Goal: Navigation & Orientation: Find specific page/section

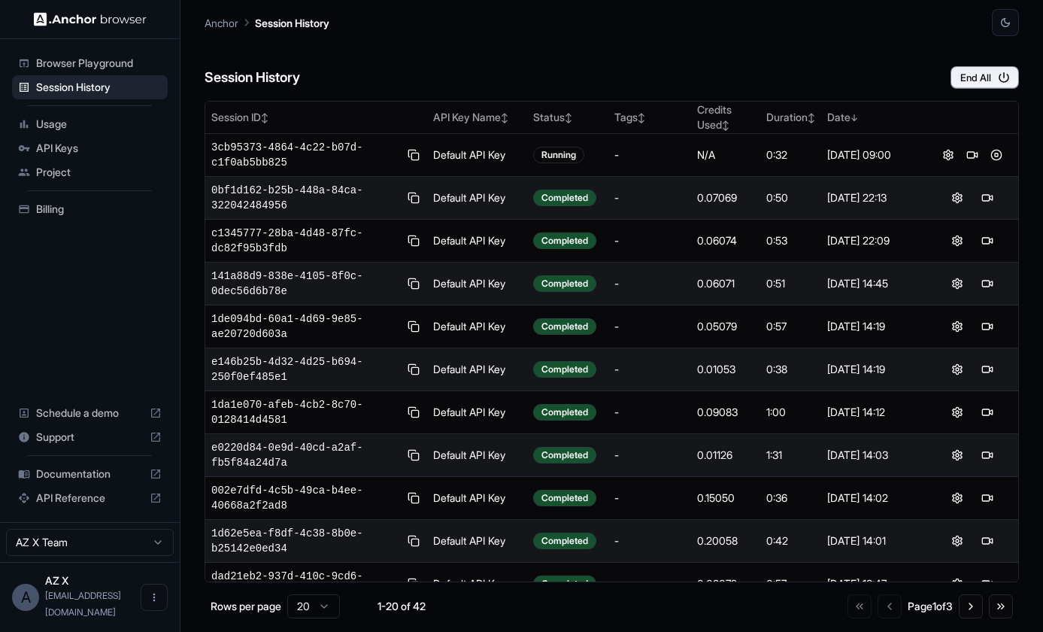
click at [487, 58] on div "Session History End All" at bounding box center [612, 62] width 815 height 53
click at [630, 49] on div "Session History End All" at bounding box center [612, 62] width 815 height 53
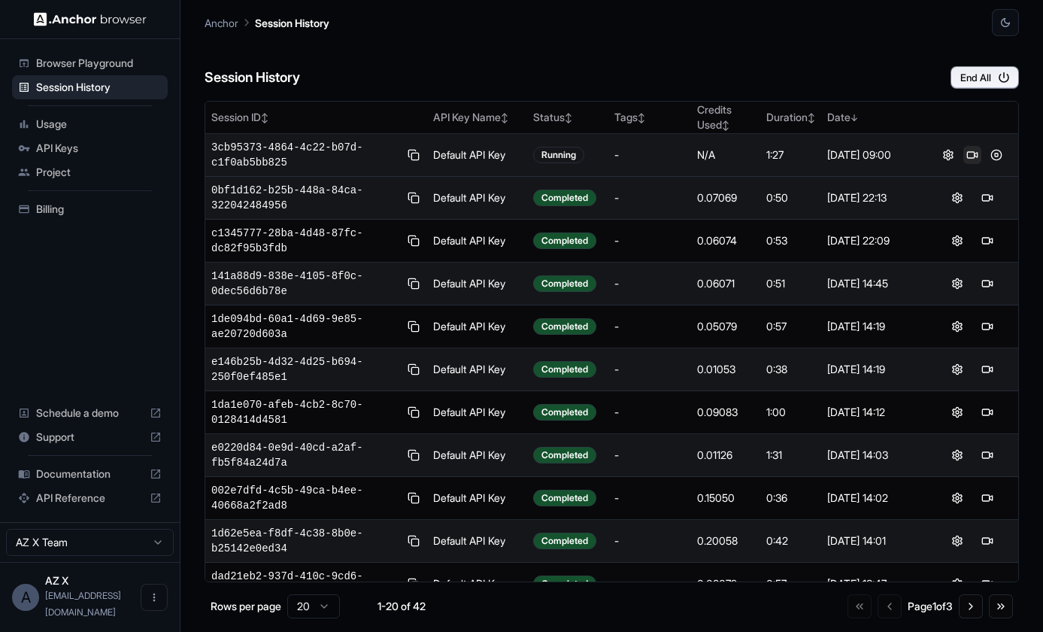
click at [970, 150] on button at bounding box center [973, 155] width 18 height 18
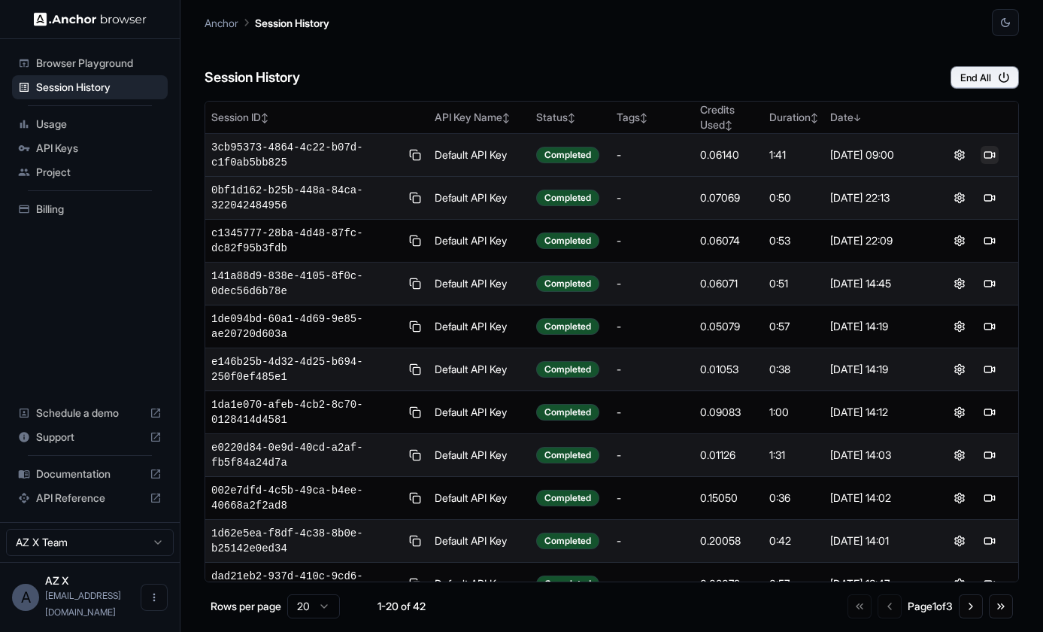
click at [990, 150] on button at bounding box center [990, 155] width 18 height 18
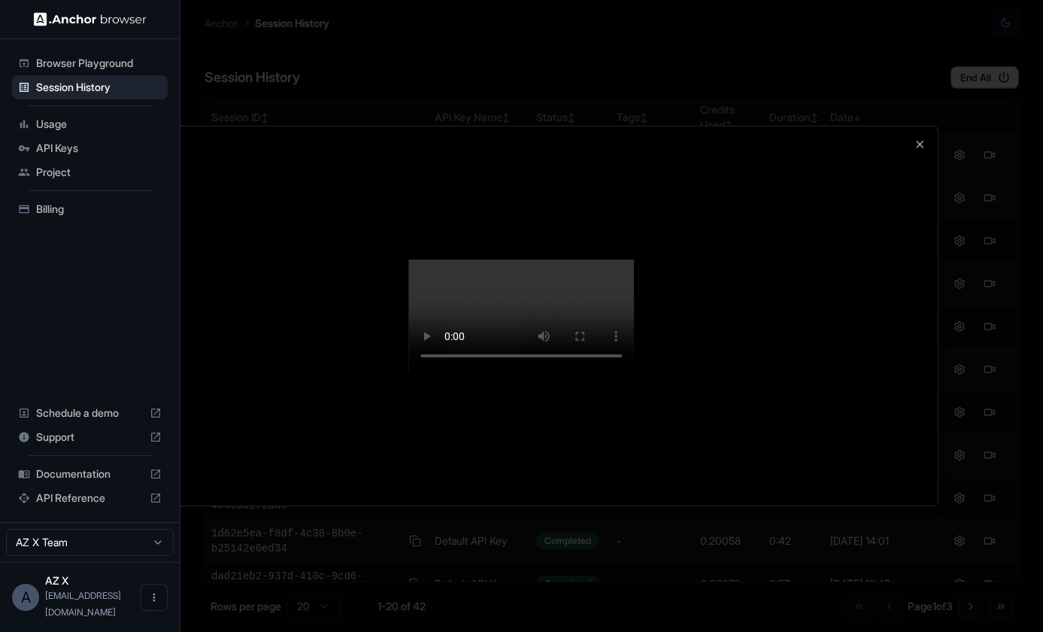
click at [325, 32] on div at bounding box center [521, 316] width 1043 height 632
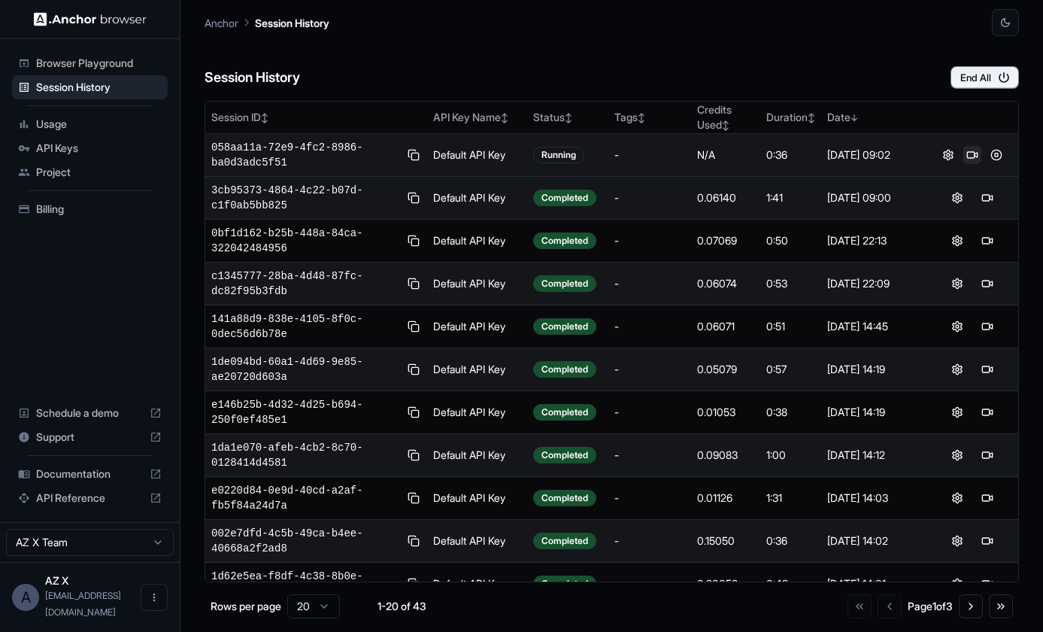
click at [975, 150] on button at bounding box center [973, 155] width 18 height 18
